Goal: Task Accomplishment & Management: Use online tool/utility

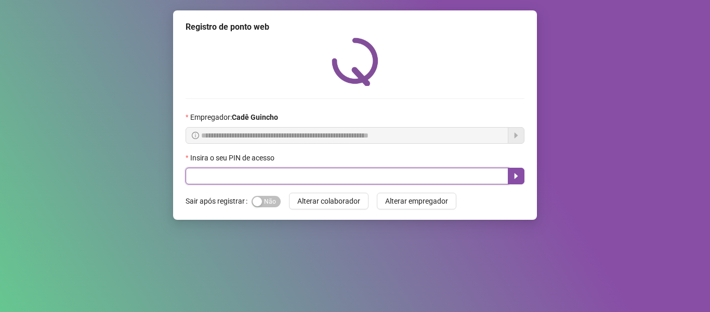
click at [299, 175] on input "text" at bounding box center [347, 175] width 323 height 17
type input "*****"
click at [215, 175] on input "text" at bounding box center [347, 175] width 323 height 17
type input "*****"
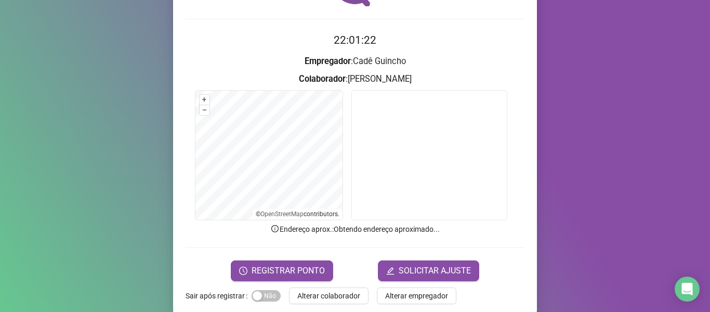
scroll to position [95, 0]
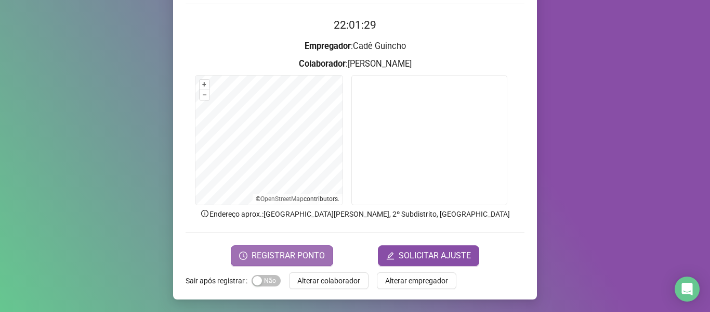
click at [260, 251] on span "REGISTRAR PONTO" at bounding box center [288, 255] width 73 height 12
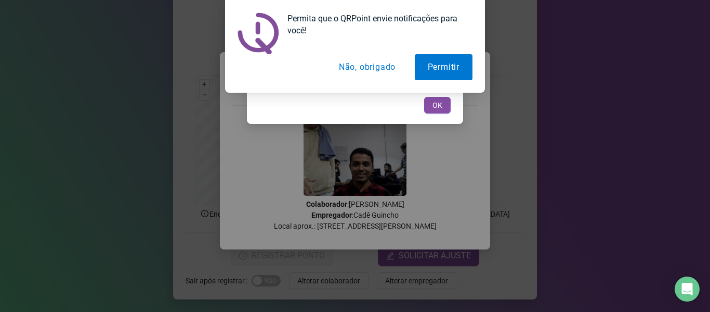
click at [370, 70] on button "Não, obrigado" at bounding box center [367, 67] width 83 height 26
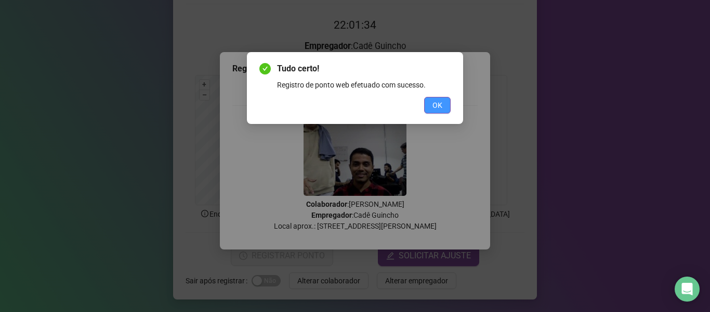
click at [431, 104] on button "OK" at bounding box center [437, 105] width 27 height 17
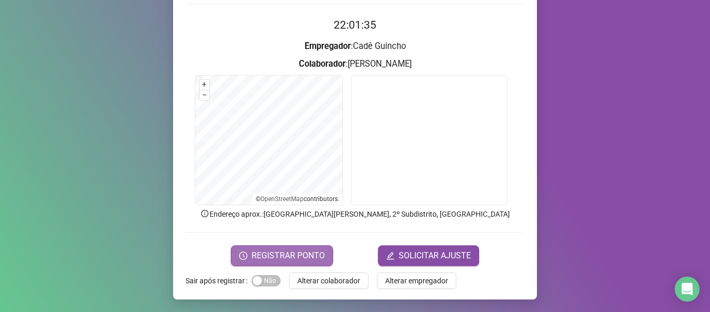
click at [294, 249] on span "REGISTRAR PONTO" at bounding box center [288, 255] width 73 height 12
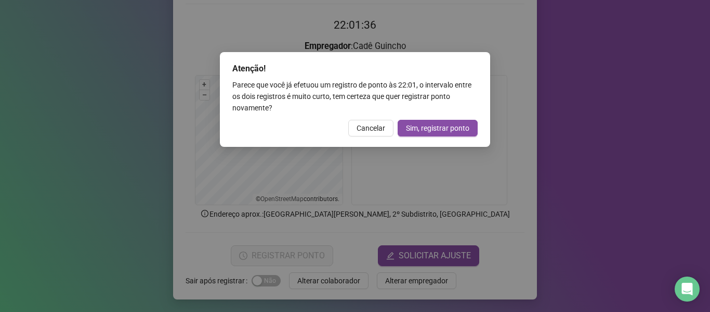
drag, startPoint x: 364, startPoint y: 120, endPoint x: 364, endPoint y: 126, distance: 5.7
click at [364, 121] on button "Cancelar" at bounding box center [370, 128] width 45 height 17
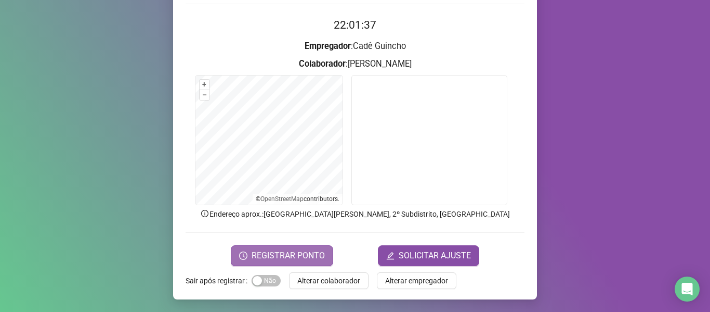
click at [284, 253] on span "REGISTRAR PONTO" at bounding box center [288, 255] width 73 height 12
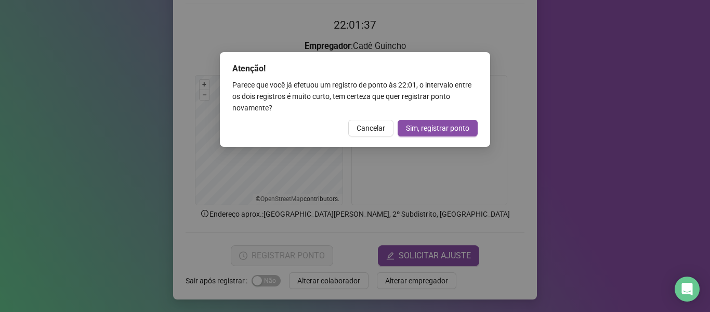
click at [365, 123] on span "Cancelar" at bounding box center [371, 127] width 29 height 11
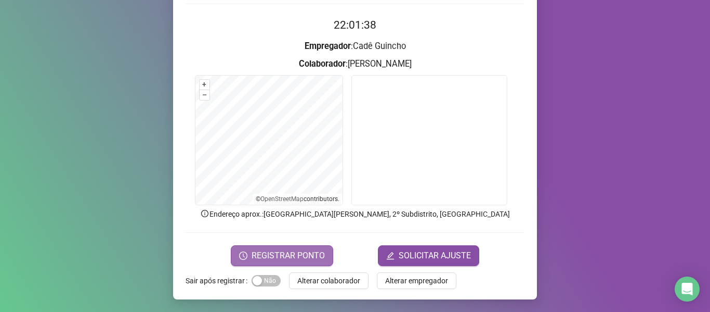
click at [280, 256] on span "REGISTRAR PONTO" at bounding box center [288, 255] width 73 height 12
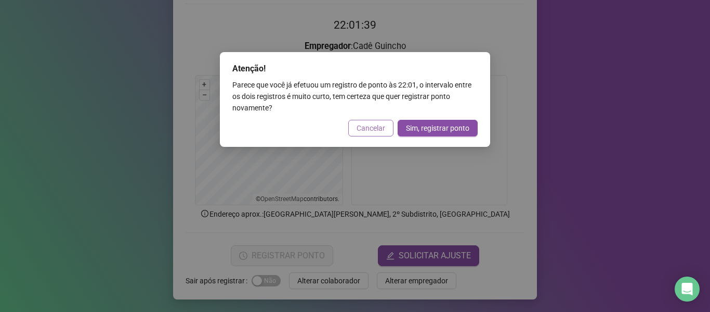
click at [357, 127] on span "Cancelar" at bounding box center [371, 127] width 29 height 11
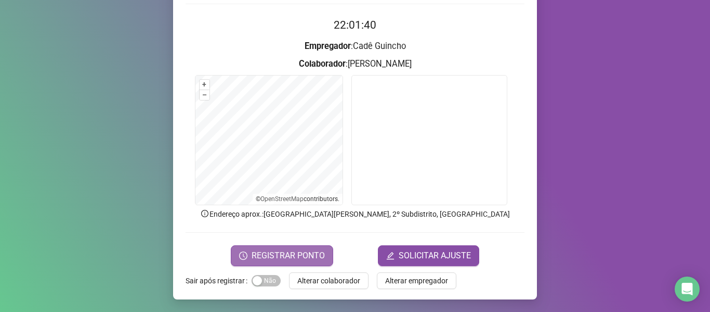
click at [279, 255] on span "REGISTRAR PONTO" at bounding box center [288, 255] width 73 height 12
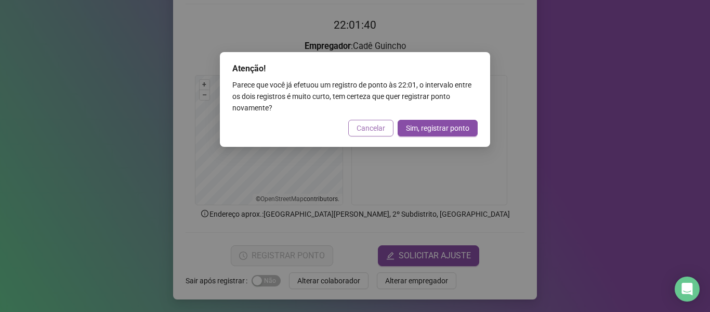
click at [364, 131] on span "Cancelar" at bounding box center [371, 127] width 29 height 11
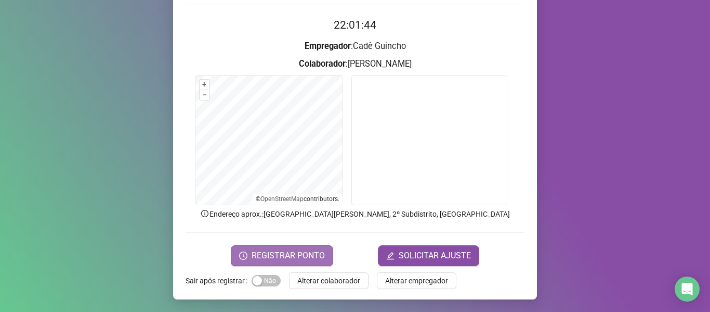
click at [274, 254] on span "REGISTRAR PONTO" at bounding box center [288, 255] width 73 height 12
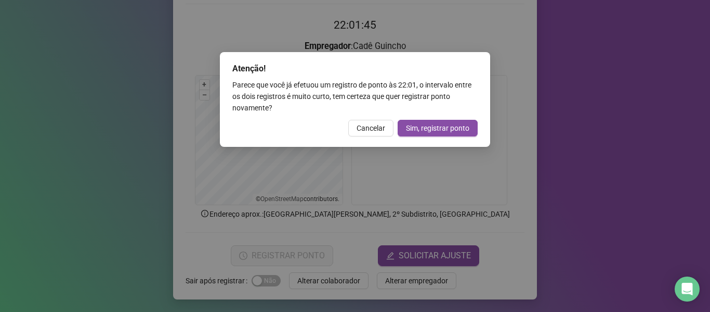
click at [357, 134] on button "Cancelar" at bounding box center [370, 128] width 45 height 17
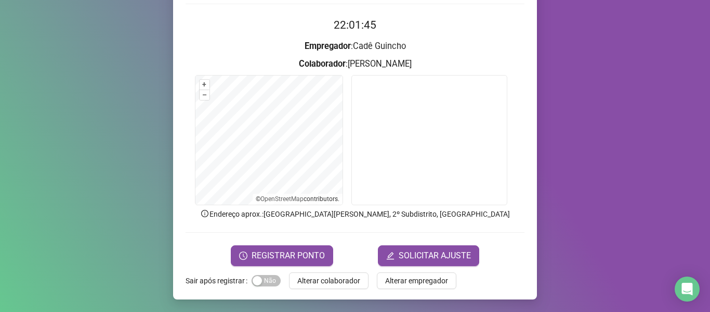
click at [360, 130] on video at bounding box center [430, 140] width 156 height 130
click at [291, 252] on span "REGISTRAR PONTO" at bounding box center [288, 255] width 73 height 12
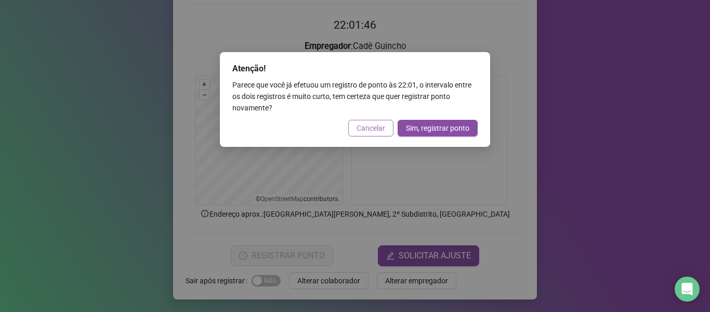
click at [364, 134] on button "Cancelar" at bounding box center [370, 128] width 45 height 17
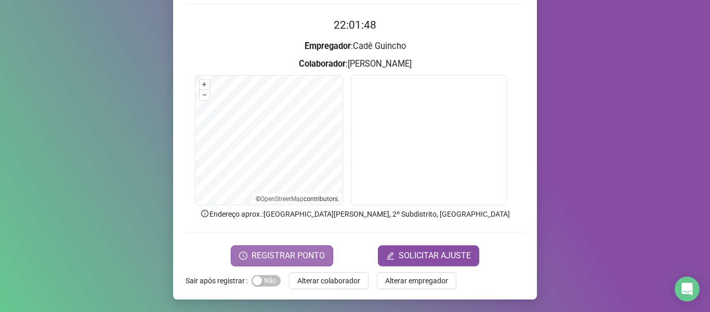
click at [279, 258] on span "REGISTRAR PONTO" at bounding box center [288, 255] width 73 height 12
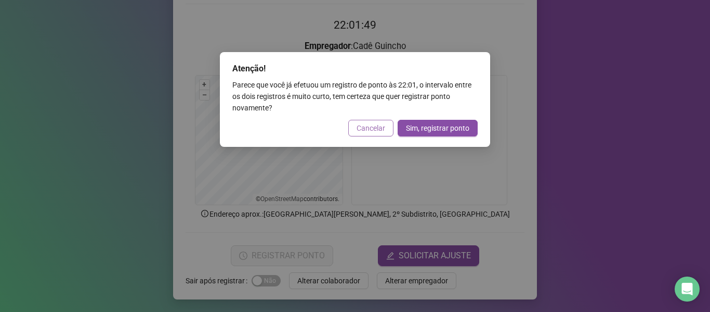
click at [360, 127] on span "Cancelar" at bounding box center [371, 127] width 29 height 11
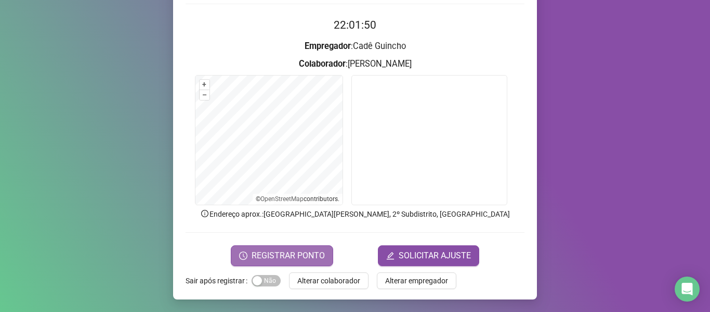
click at [269, 260] on span "REGISTRAR PONTO" at bounding box center [288, 255] width 73 height 12
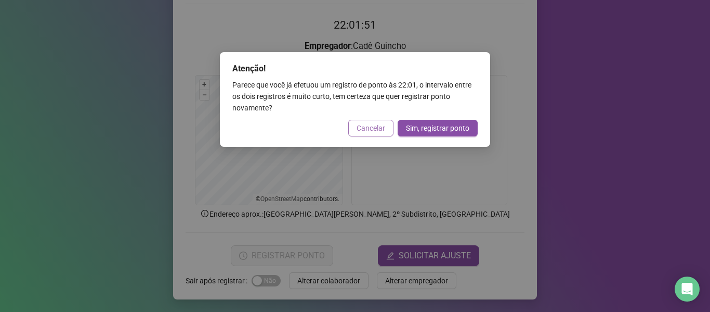
click at [355, 132] on button "Cancelar" at bounding box center [370, 128] width 45 height 17
